Goal: Task Accomplishment & Management: Use online tool/utility

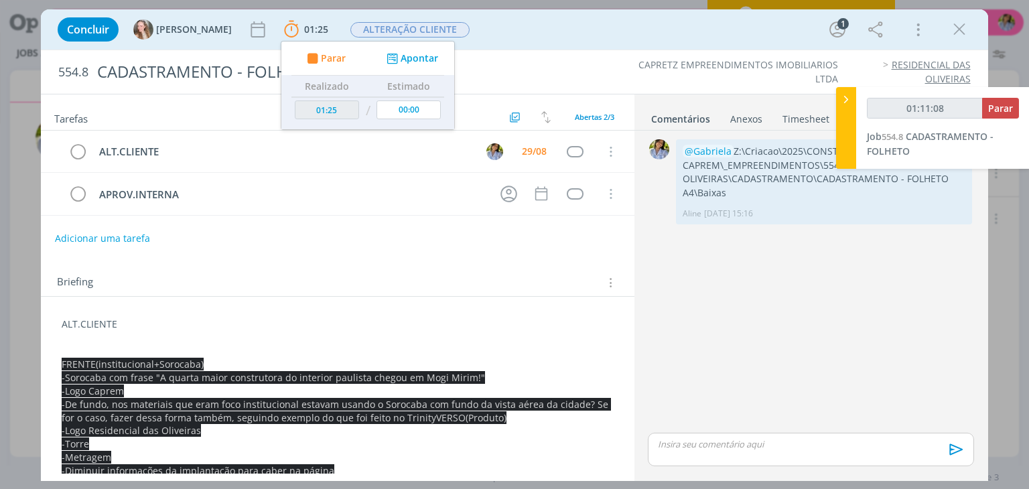
click at [843, 101] on icon at bounding box center [846, 99] width 13 height 14
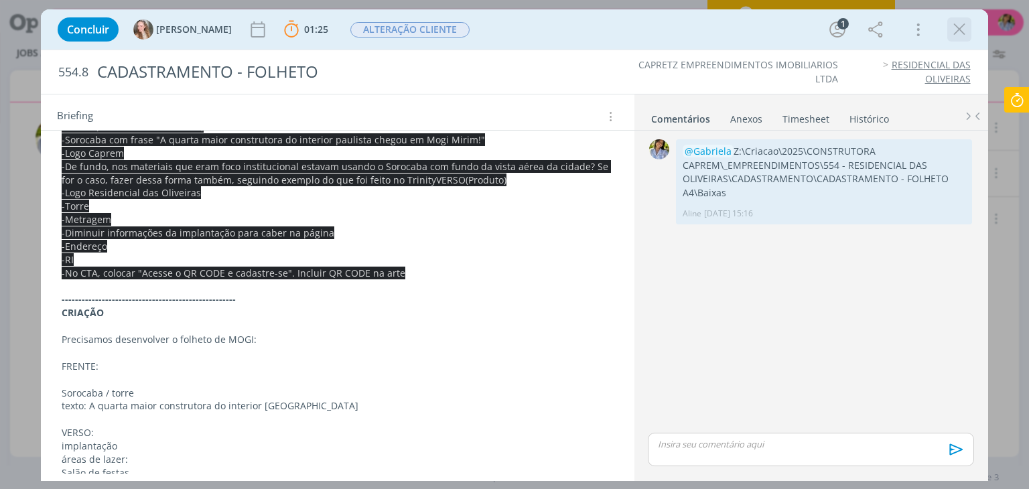
click at [954, 33] on icon "dialog" at bounding box center [960, 29] width 20 height 20
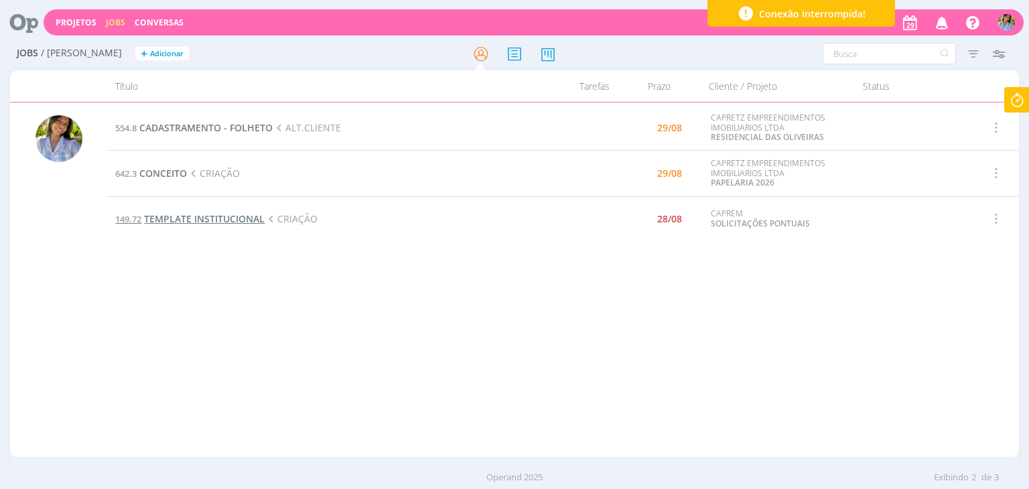
click at [196, 222] on span "TEMPLATE INSTITUCIONAL" at bounding box center [204, 218] width 121 height 13
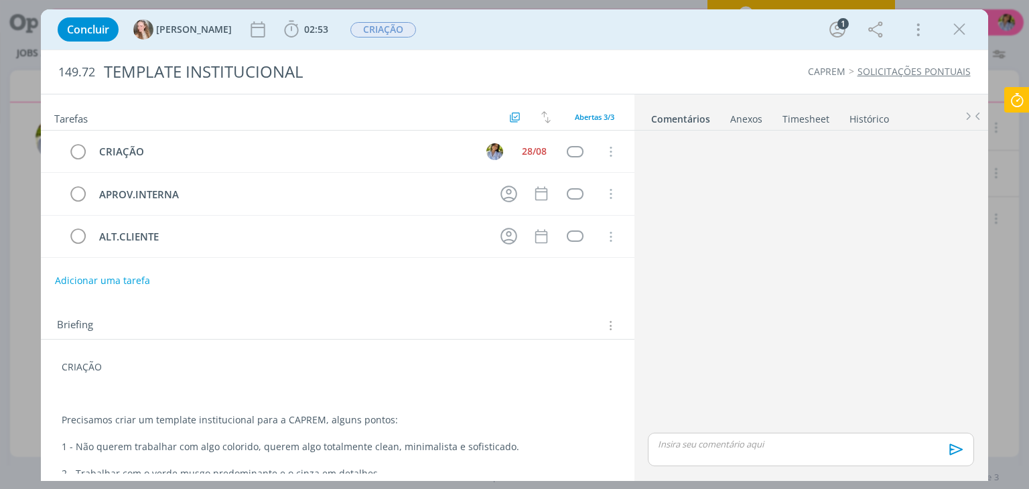
click at [670, 440] on p "dialog" at bounding box center [811, 444] width 304 height 12
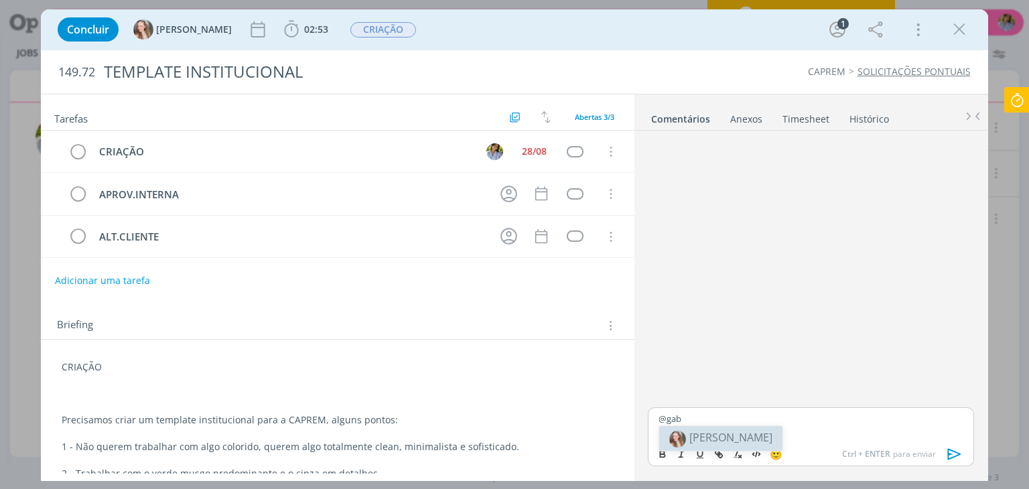
click at [705, 433] on span "[PERSON_NAME]" at bounding box center [731, 437] width 83 height 15
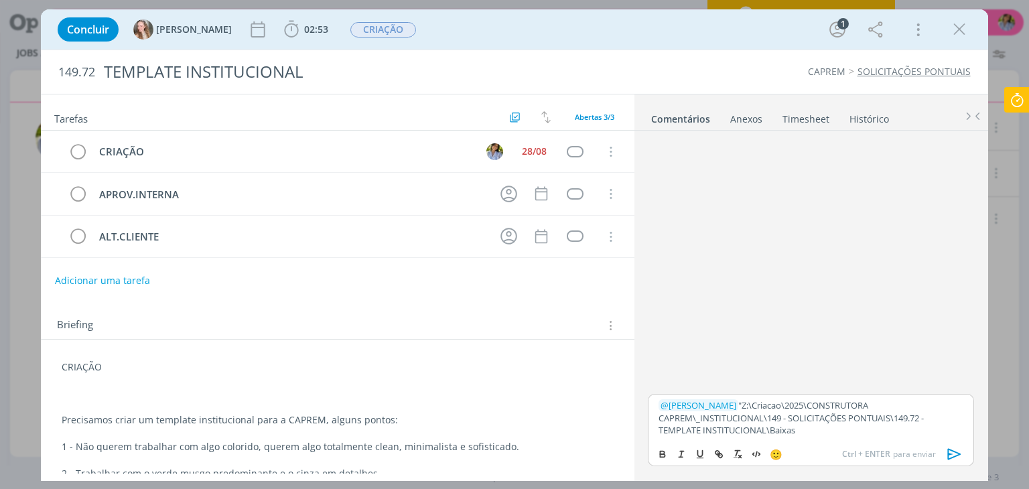
click at [709, 397] on div "﻿ @ Gabriela ﻿ "Z:\Criacao\2025\CONSTRUTORA CAPREM\_INSTITUCIONAL\149 - SOLICIT…" at bounding box center [811, 417] width 326 height 47
click at [953, 456] on icon "dialog" at bounding box center [955, 454] width 20 height 20
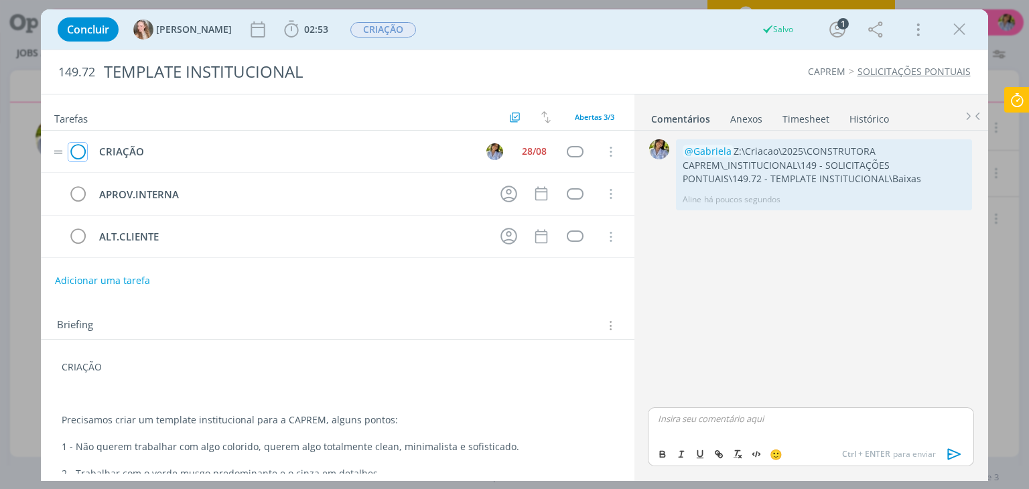
click at [76, 153] on icon "dialog" at bounding box center [77, 152] width 19 height 20
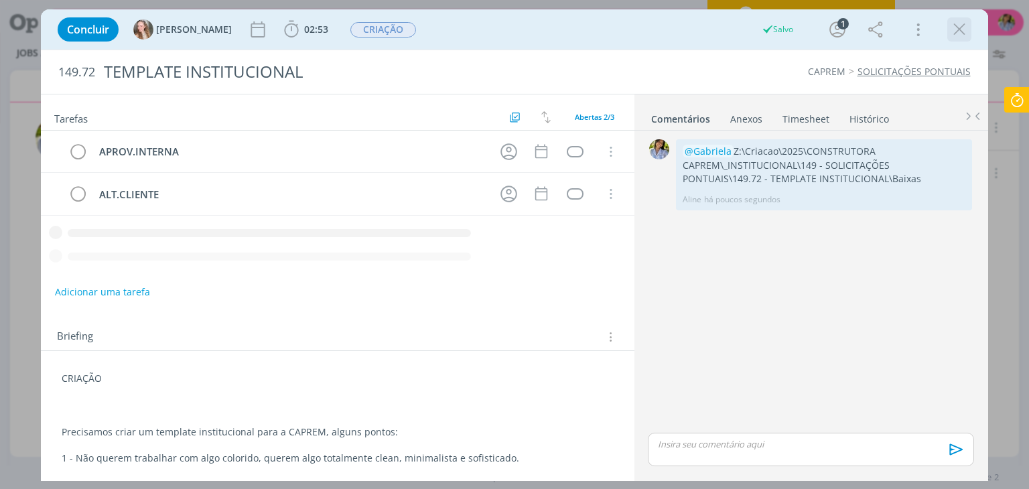
click at [965, 36] on icon "dialog" at bounding box center [960, 29] width 20 height 20
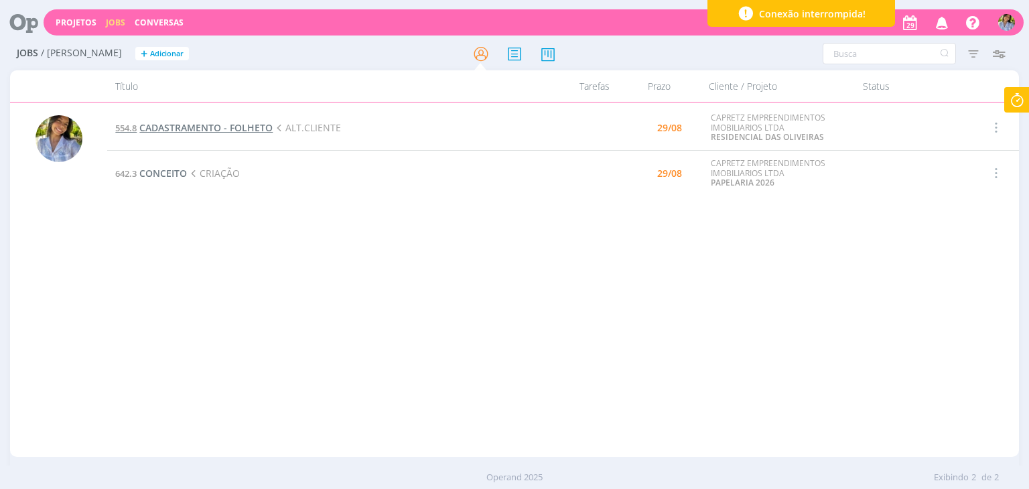
click at [208, 129] on span "CADASTRAMENTO - FOLHETO" at bounding box center [205, 127] width 133 height 13
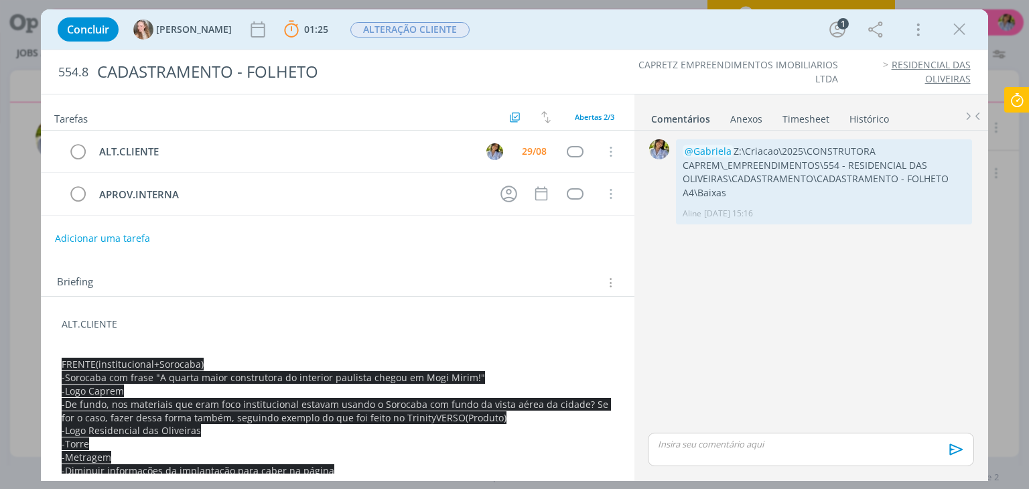
click at [1016, 102] on icon at bounding box center [1017, 100] width 24 height 26
click at [1015, 101] on icon at bounding box center [1017, 100] width 24 height 26
click at [1017, 99] on icon at bounding box center [1017, 100] width 24 height 26
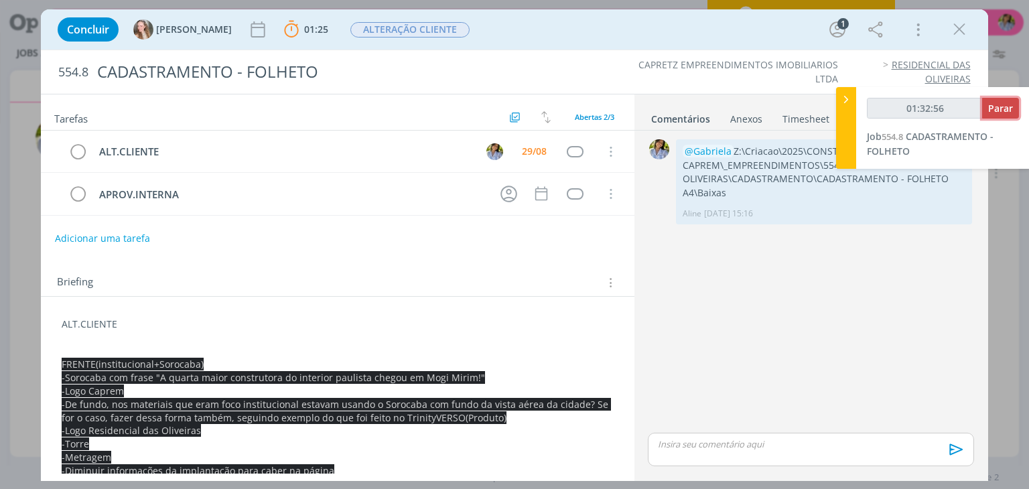
click at [1006, 108] on span "Parar" at bounding box center [1001, 108] width 25 height 13
click at [954, 28] on icon "dialog" at bounding box center [960, 29] width 20 height 20
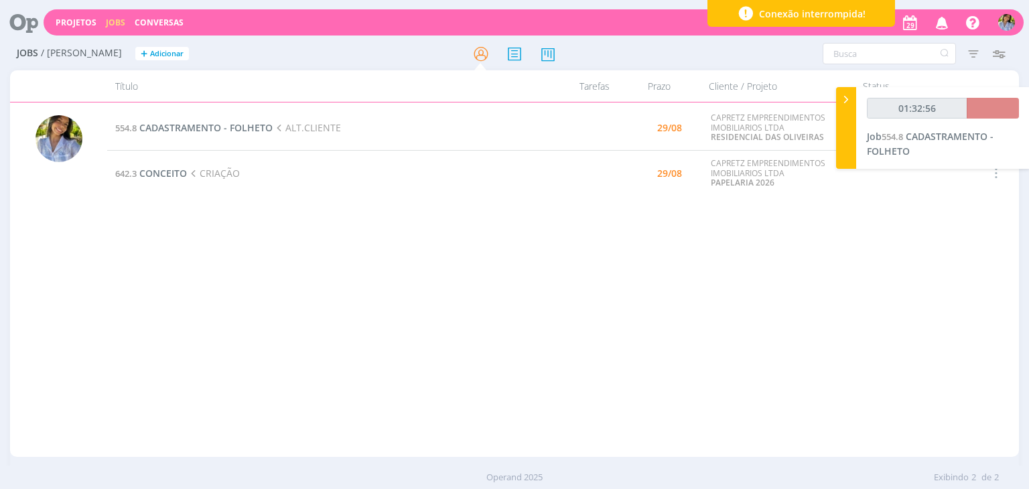
type input "01:33:00"
